Goal: Information Seeking & Learning: Learn about a topic

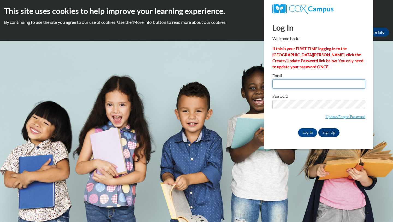
type input "[EMAIL_ADDRESS][DOMAIN_NAME]"
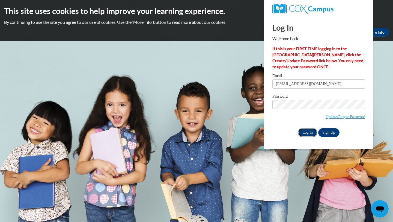
click at [313, 131] on input "Log In" at bounding box center [307, 132] width 19 height 9
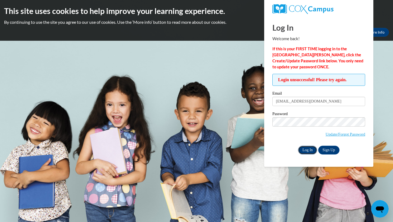
click at [311, 150] on input "Log In" at bounding box center [307, 149] width 19 height 9
click at [298, 145] on input "Log In" at bounding box center [307, 149] width 19 height 9
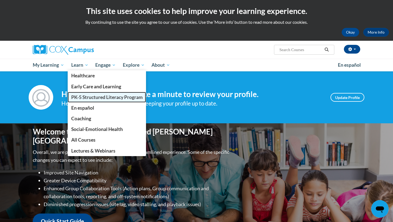
click at [85, 97] on span "PK-5 Structured Literacy Program" at bounding box center [106, 97] width 71 height 6
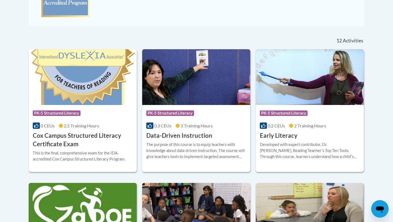
scroll to position [200, 0]
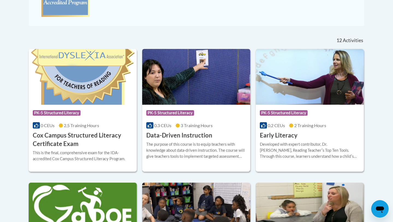
click at [163, 110] on span "PK-5 Structured Literacy" at bounding box center [170, 112] width 48 height 5
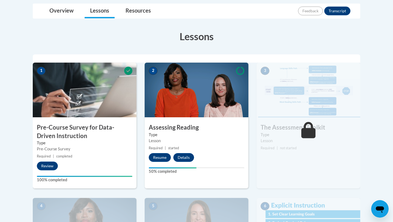
scroll to position [139, 0]
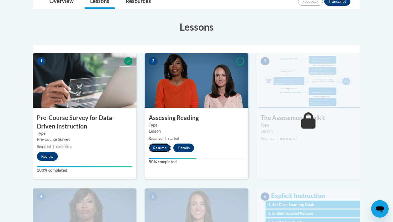
click at [159, 145] on button "Resume" at bounding box center [160, 147] width 22 height 9
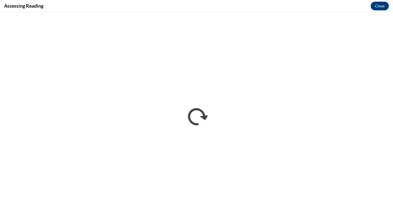
scroll to position [0, 0]
